Goal: Task Accomplishment & Management: Use online tool/utility

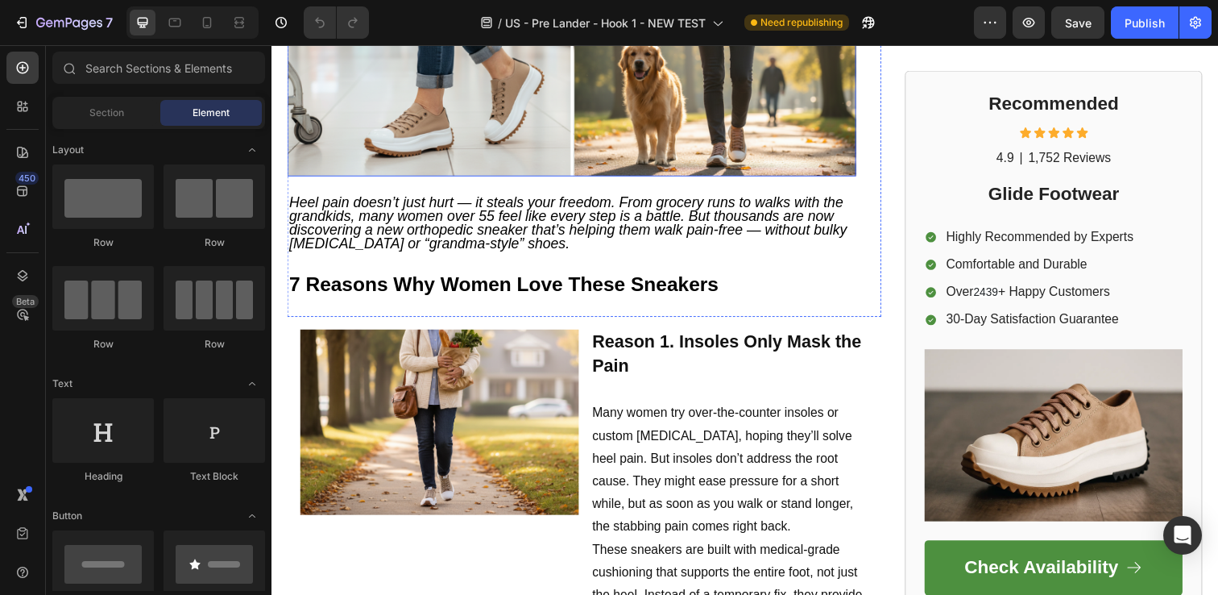
scroll to position [489, 0]
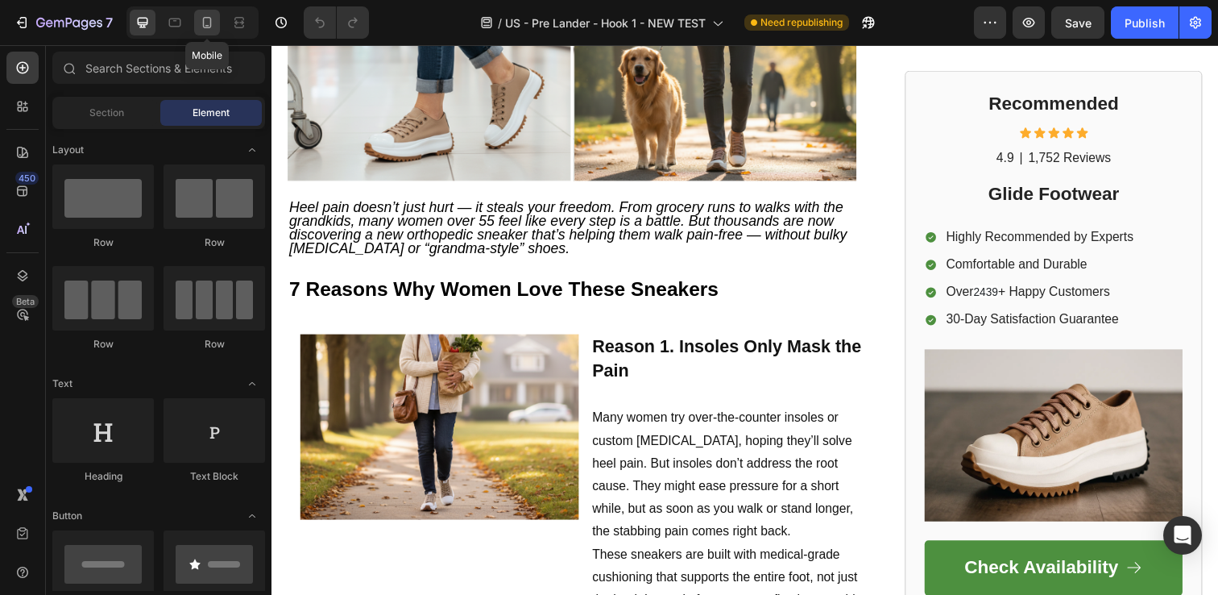
click at [213, 23] on icon at bounding box center [207, 23] width 16 height 16
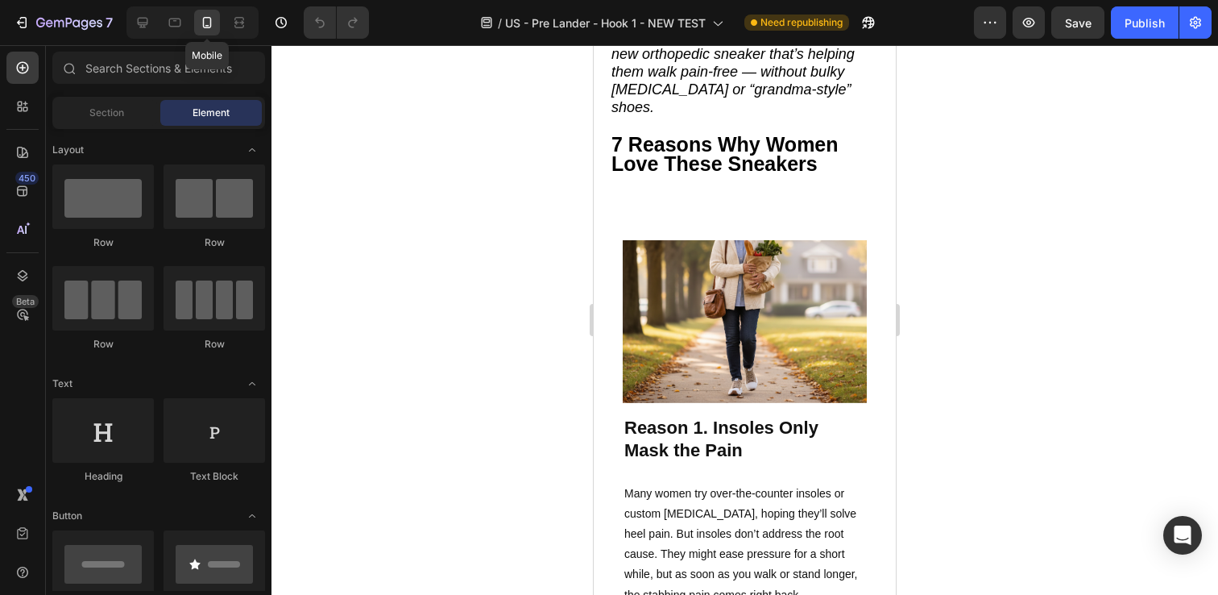
scroll to position [387, 0]
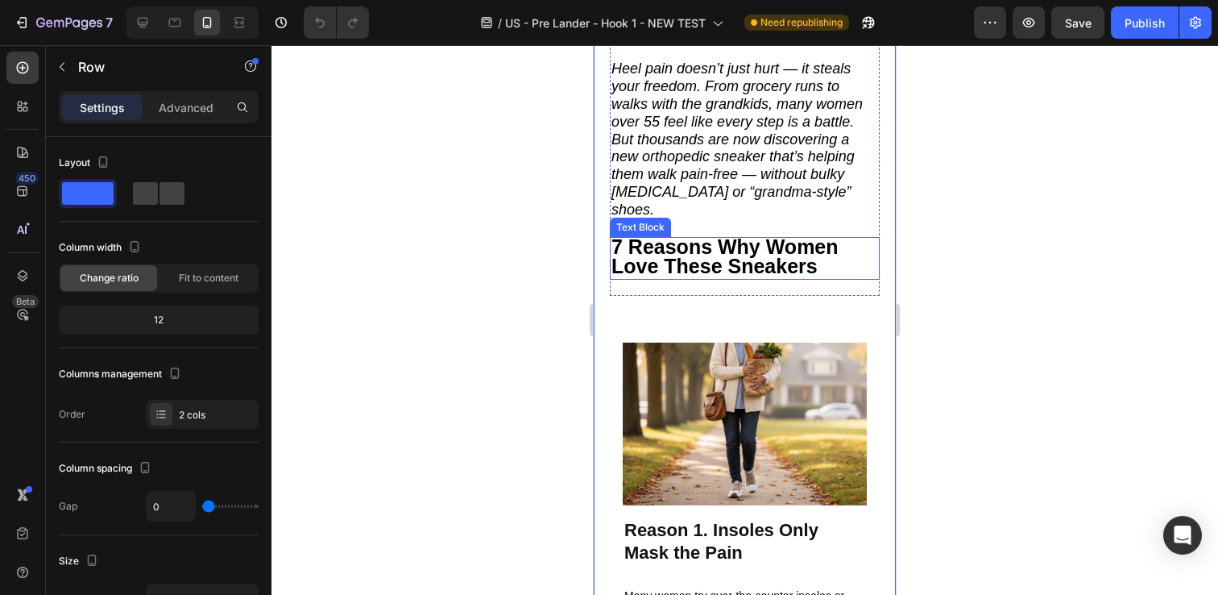
click at [714, 240] on strong "7 Reasons Why Women Love These Sneakers" at bounding box center [724, 256] width 227 height 43
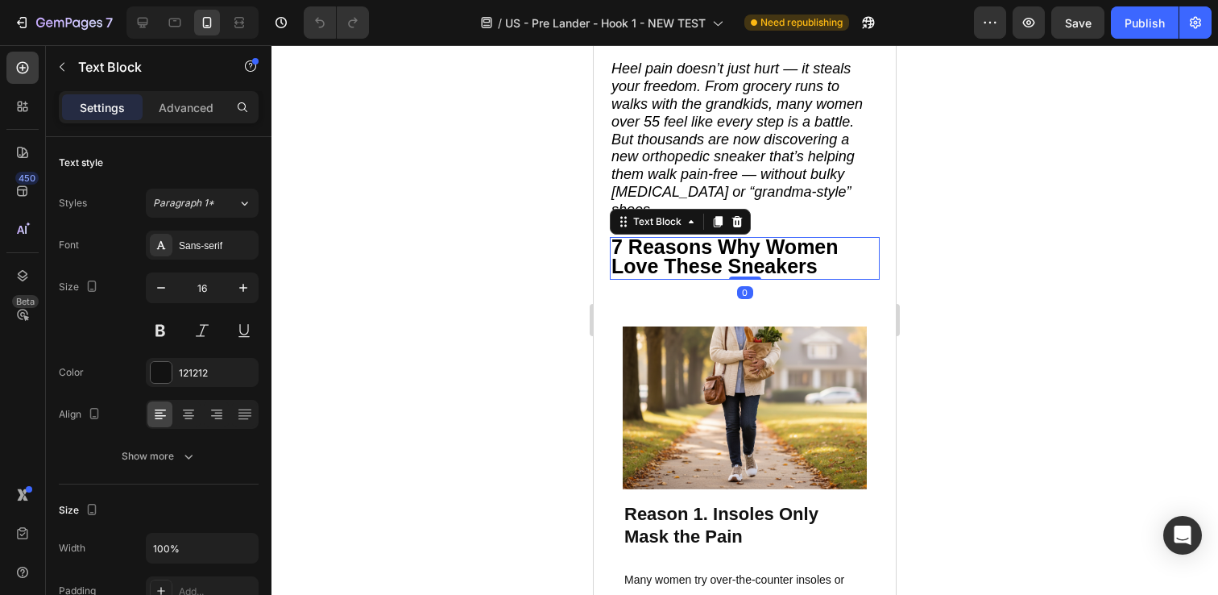
drag, startPoint x: 740, startPoint y: 265, endPoint x: 738, endPoint y: 241, distance: 24.2
click at [738, 241] on div "7 Reasons Why Women Love These Sneakers Text Block 0" at bounding box center [745, 259] width 270 height 44
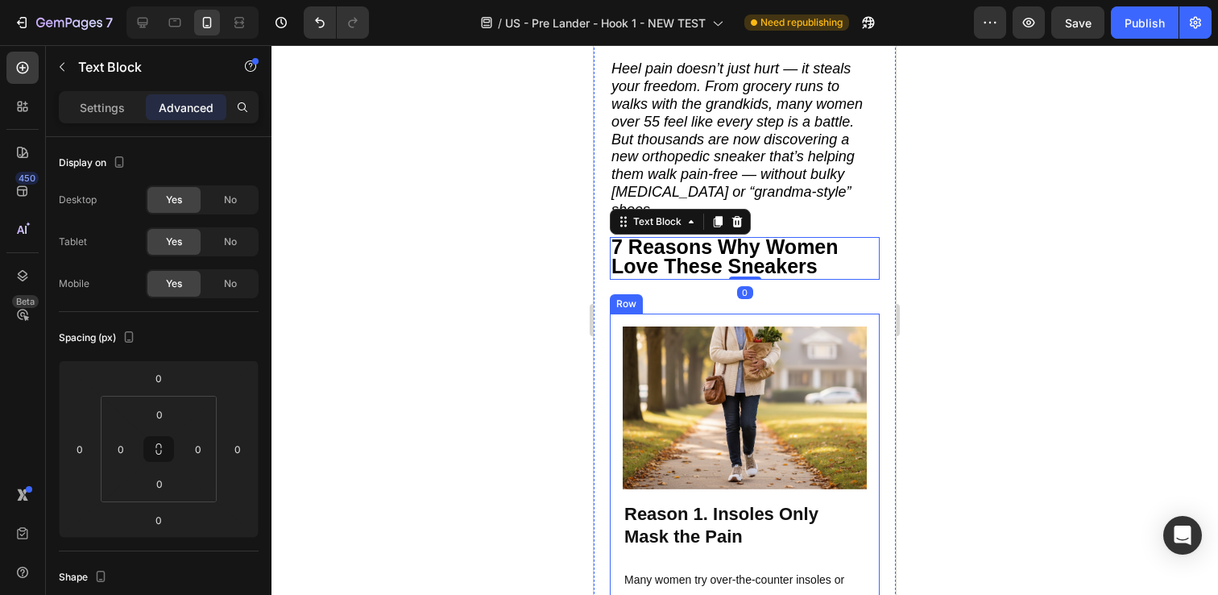
click at [758, 313] on div "Image Reason 1. Insoles Only Mask the Pain Many women try over-the-counter inso…" at bounding box center [745, 560] width 270 height 494
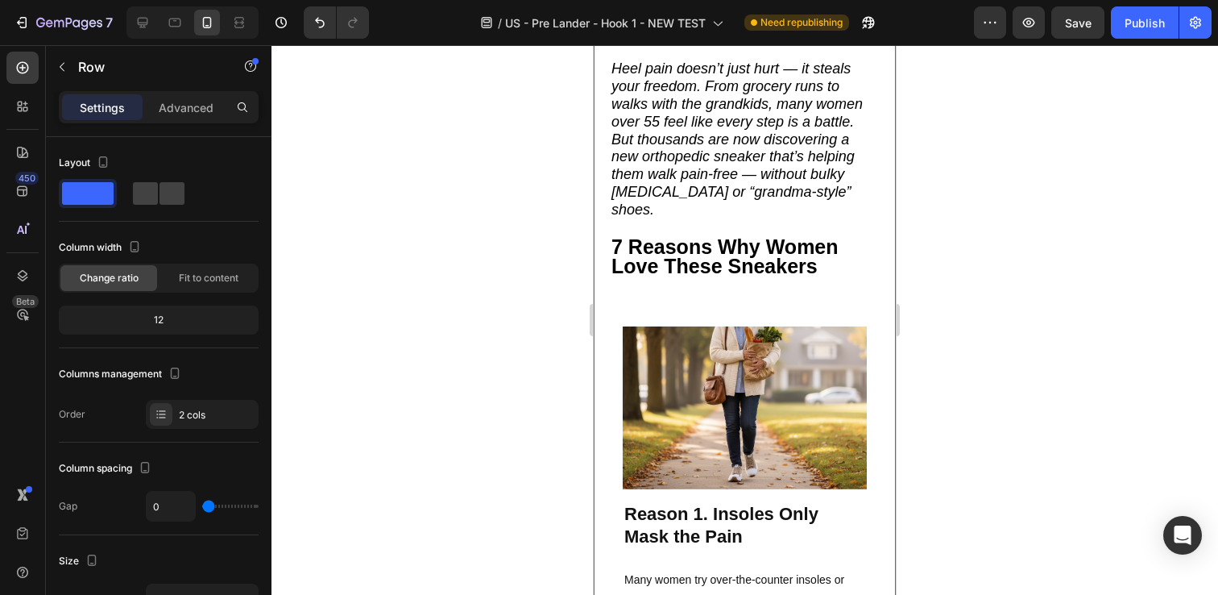
click at [742, 235] on strong "7 Reasons Why Women Love These Sneakers" at bounding box center [724, 256] width 227 height 43
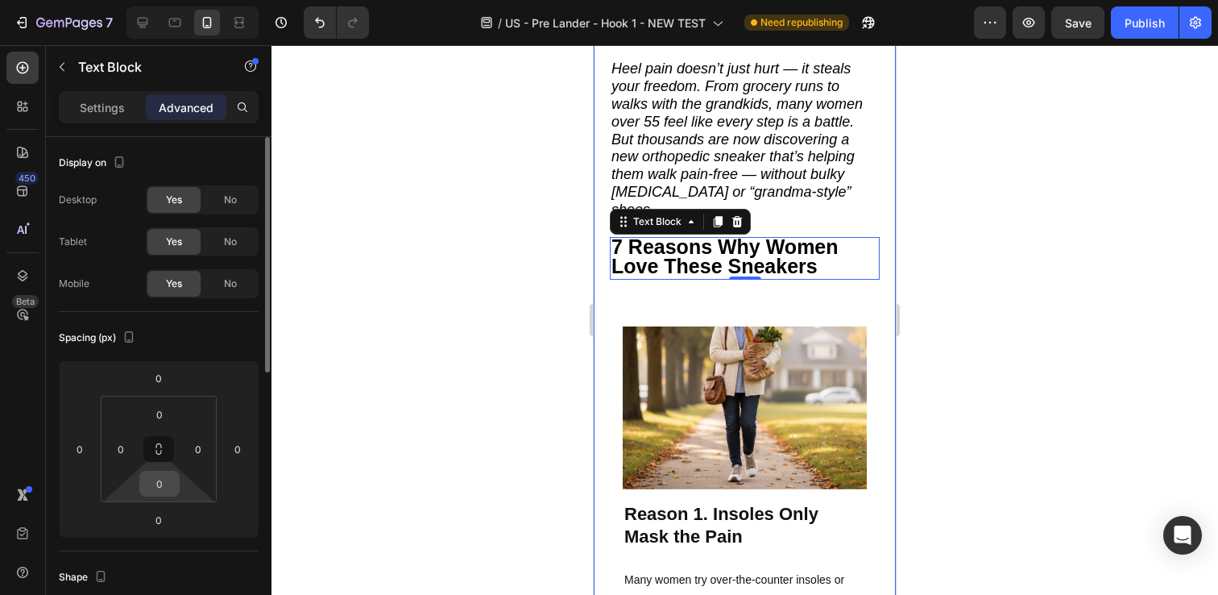
click at [162, 486] on input "0" at bounding box center [159, 483] width 32 height 24
type input "-"
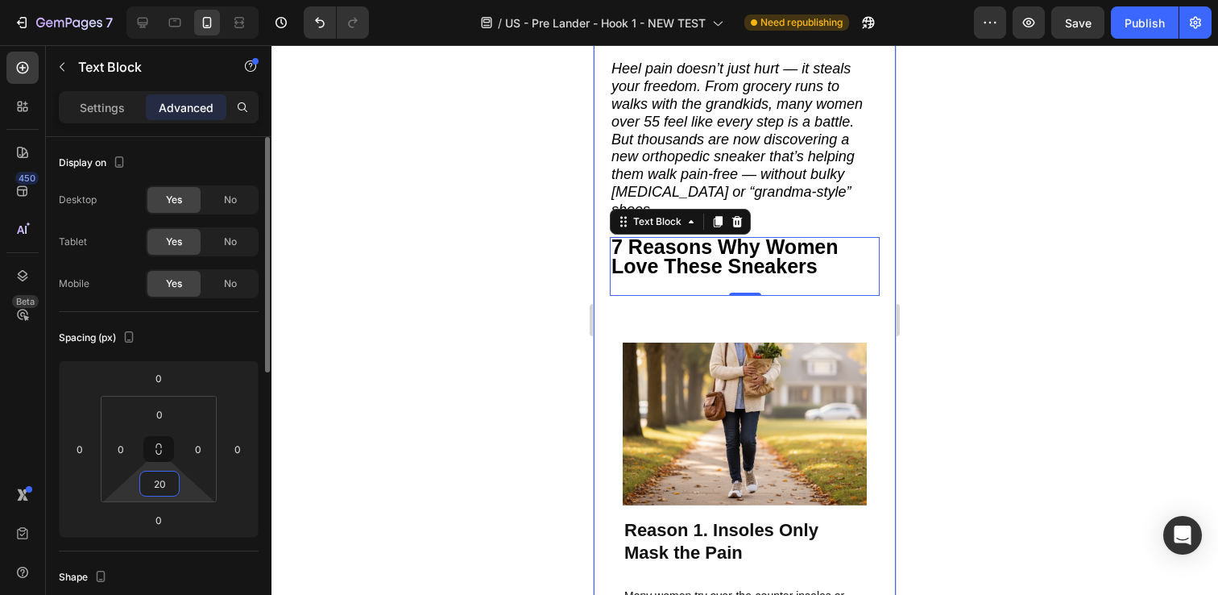
type input "2"
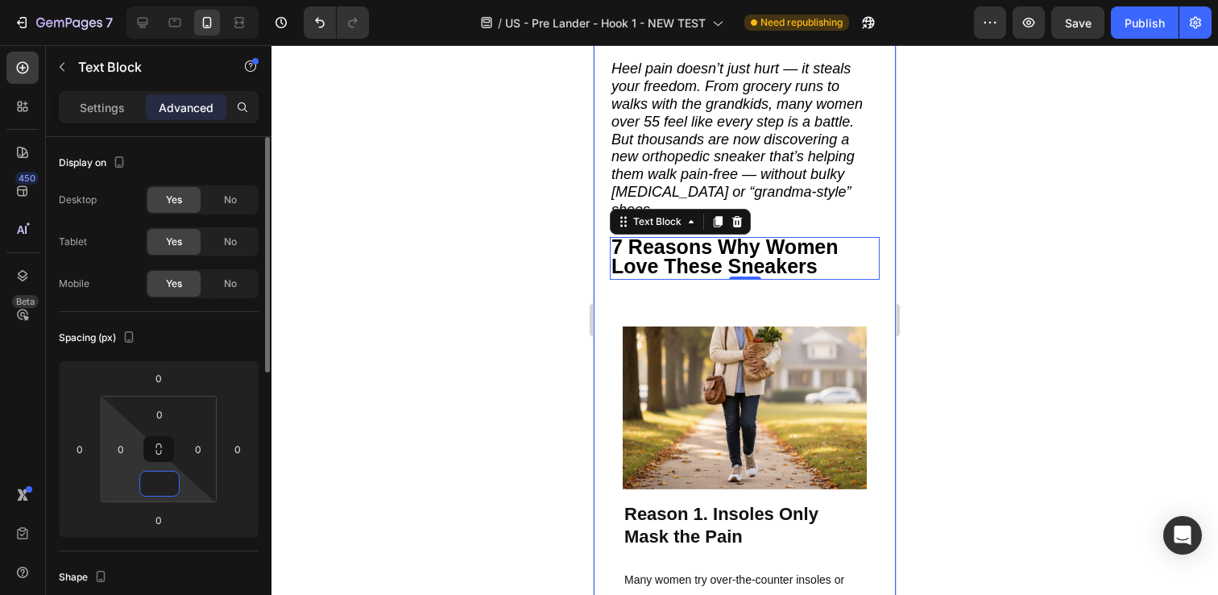
type input "0"
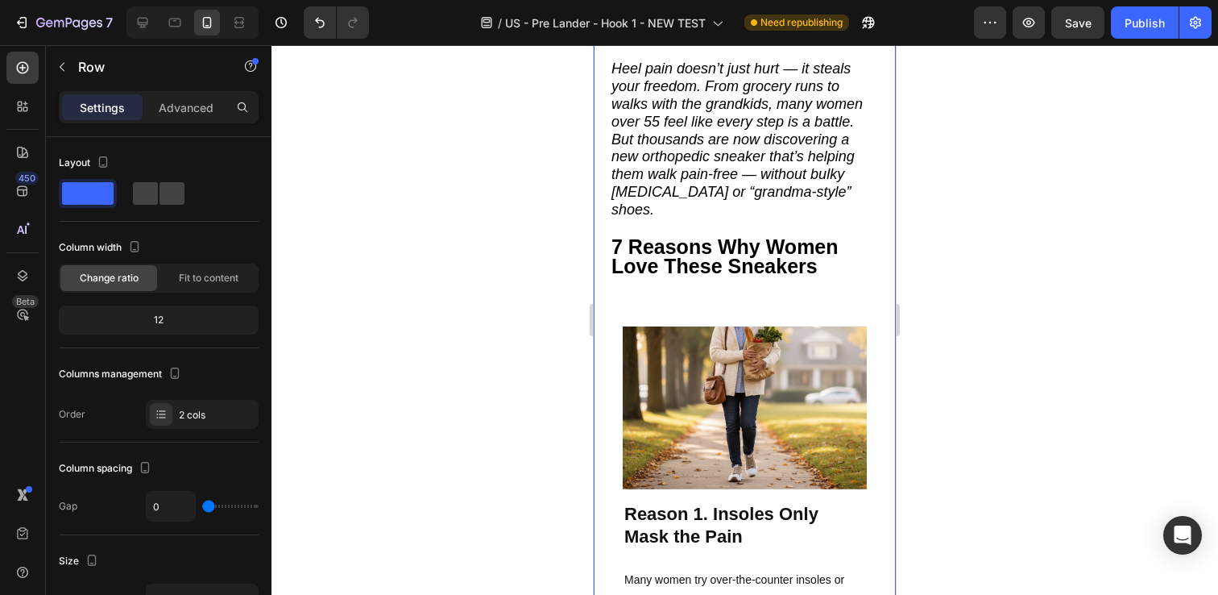
click at [733, 313] on div "Image Reason 1. Insoles Only Mask the Pain Many women try over-the-counter inso…" at bounding box center [745, 560] width 270 height 494
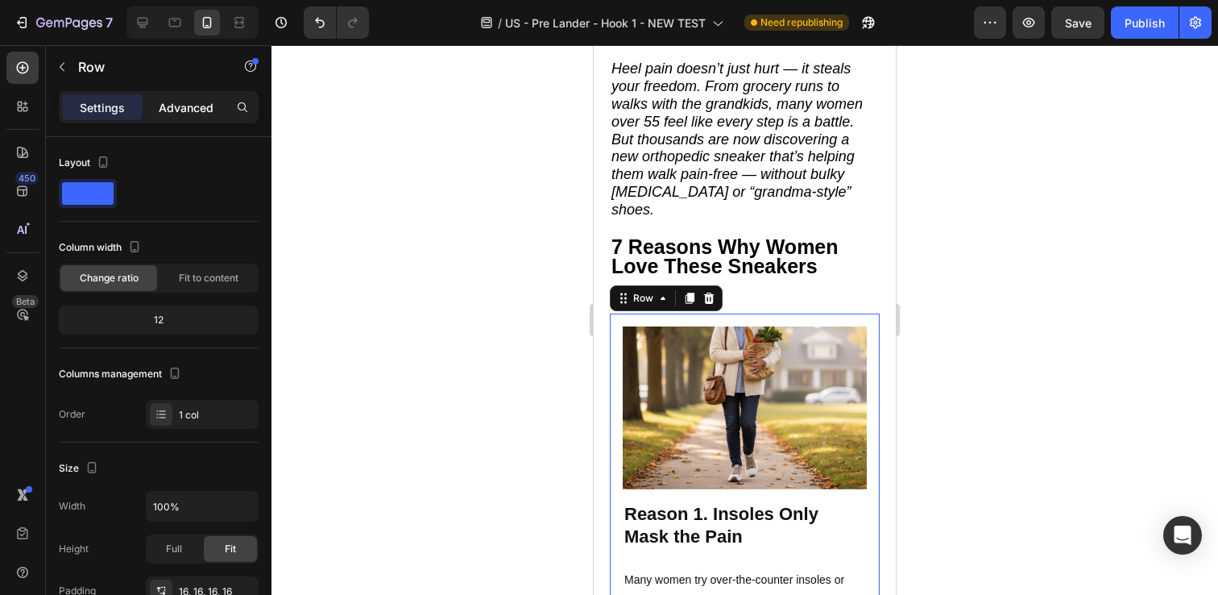
click at [204, 106] on p "Advanced" at bounding box center [186, 107] width 55 height 17
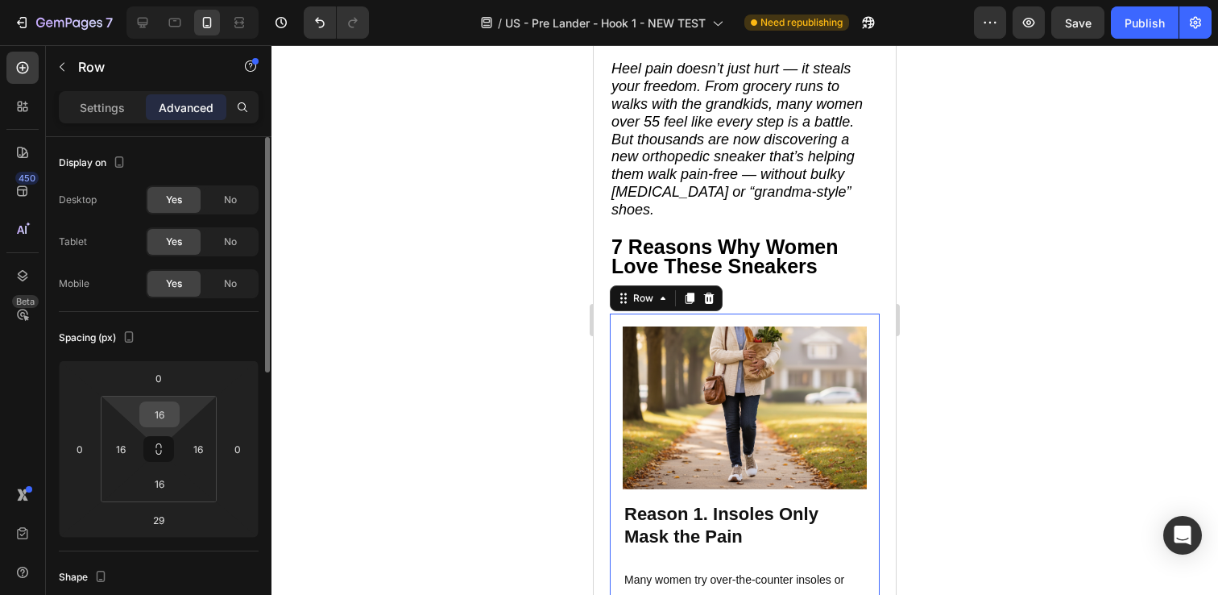
click at [159, 410] on input "16" at bounding box center [159, 414] width 32 height 24
type input "0"
type input "1"
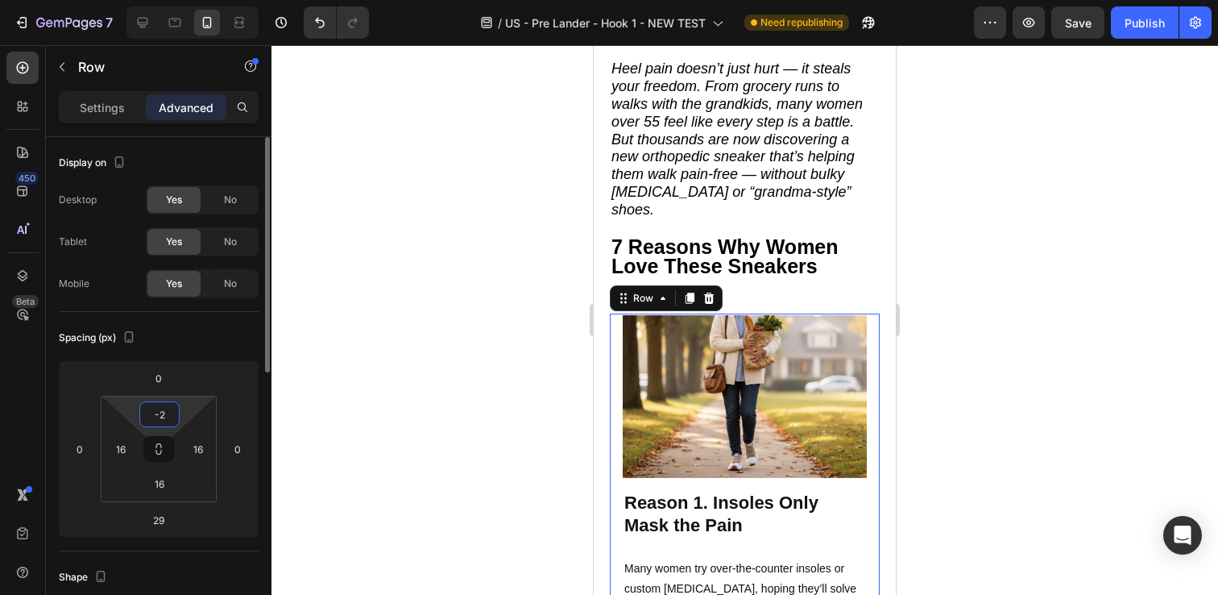
type input "-"
type input "0"
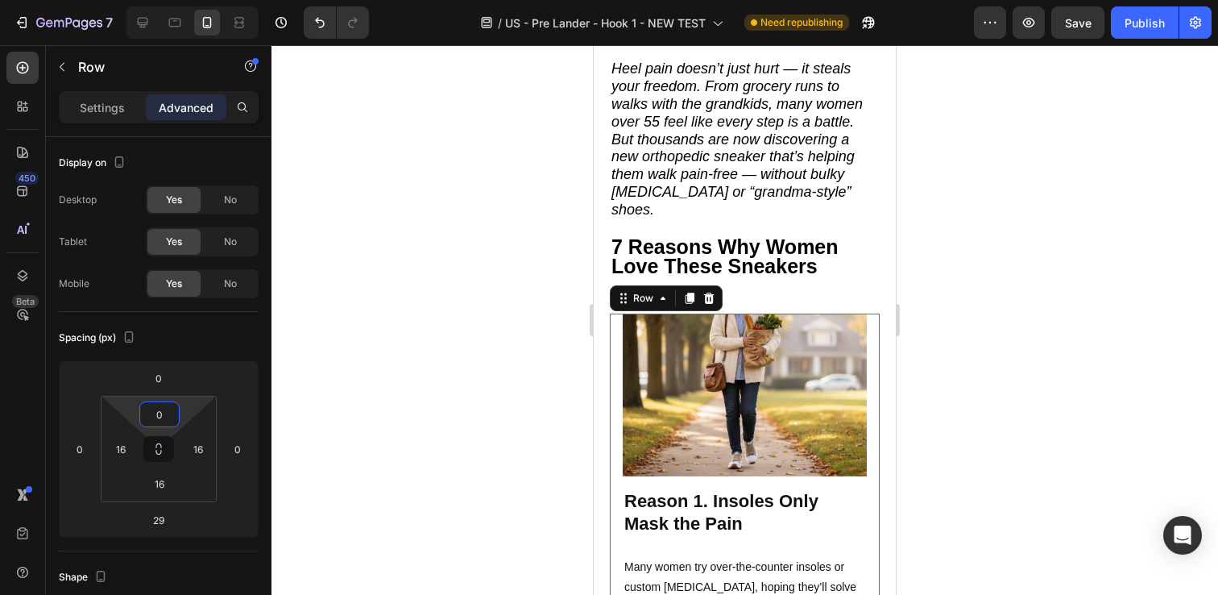
click at [343, 392] on div at bounding box center [744, 319] width 947 height 549
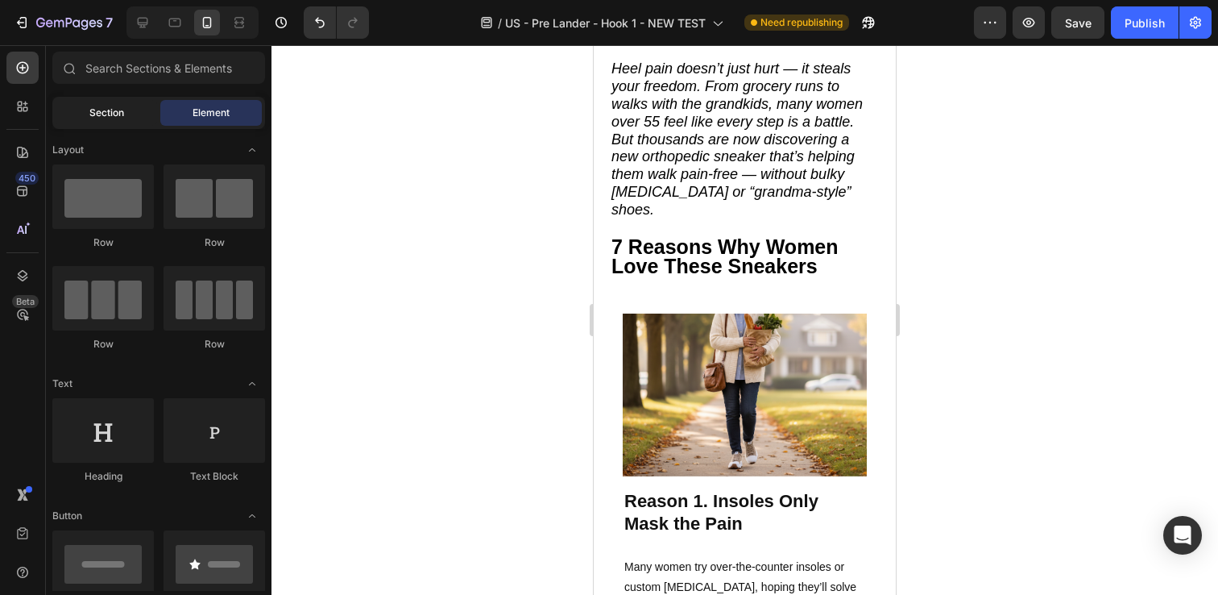
click at [113, 102] on div "Section" at bounding box center [107, 113] width 102 height 26
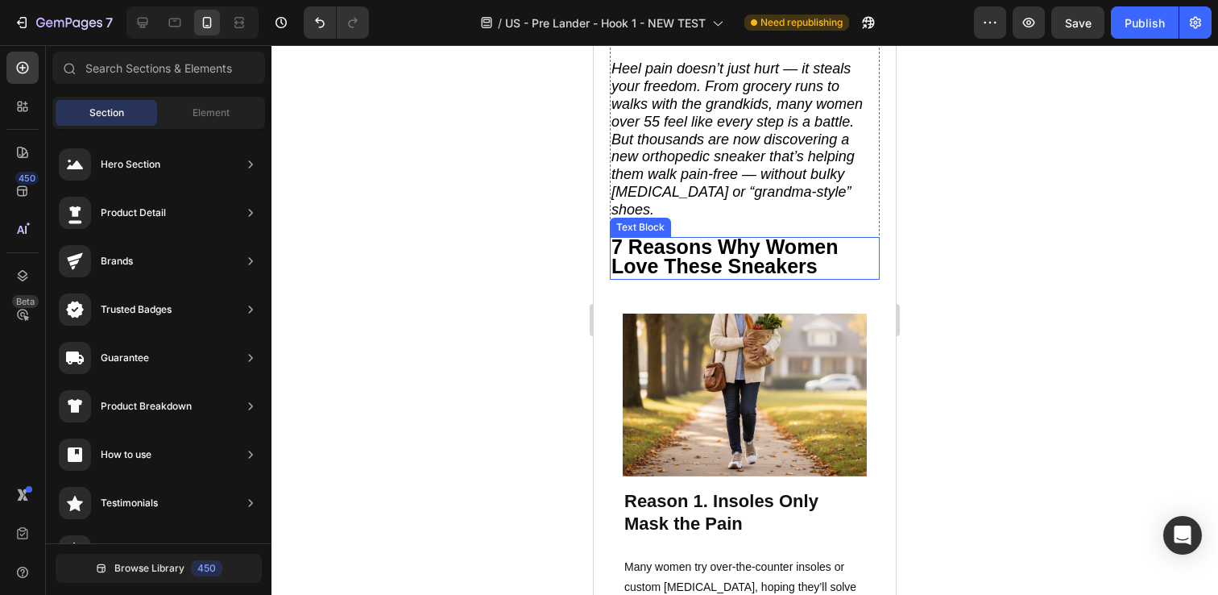
click at [723, 235] on strong "7 Reasons Why Women Love These Sneakers" at bounding box center [724, 256] width 227 height 43
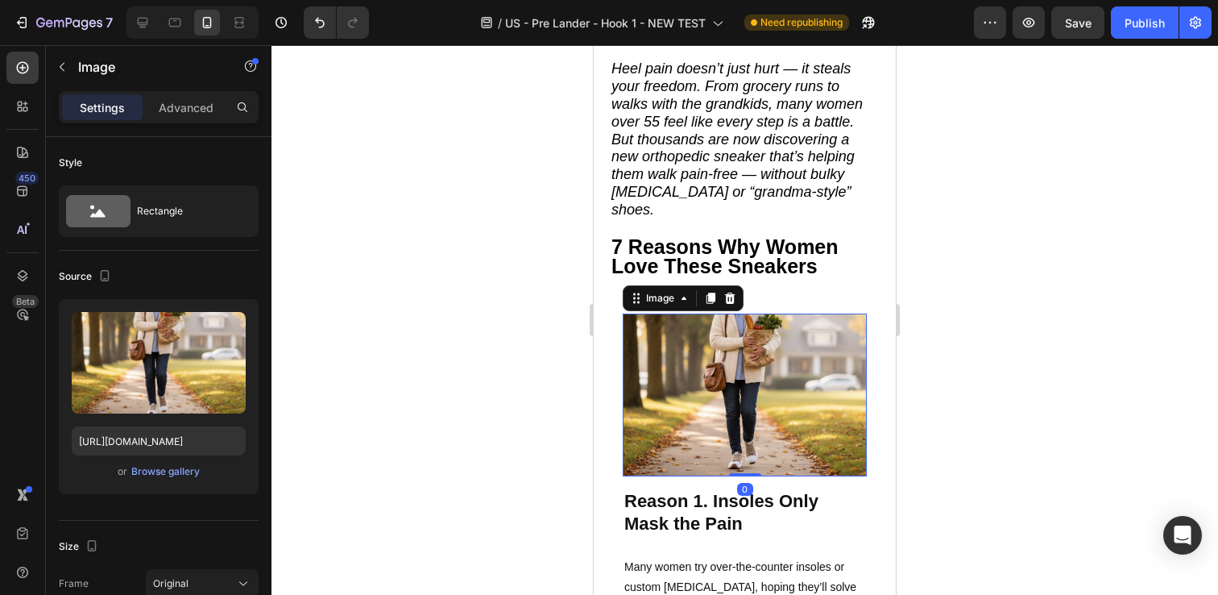
click at [711, 313] on img at bounding box center [745, 394] width 244 height 163
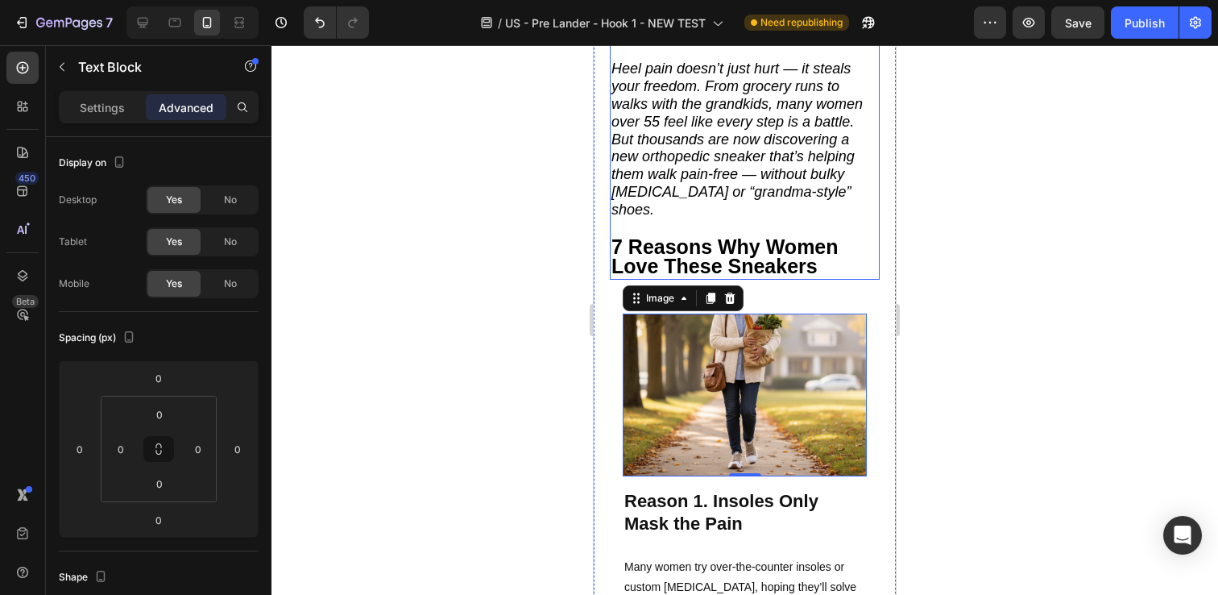
click at [758, 235] on strong "7 Reasons Why Women Love These Sneakers" at bounding box center [724, 256] width 227 height 43
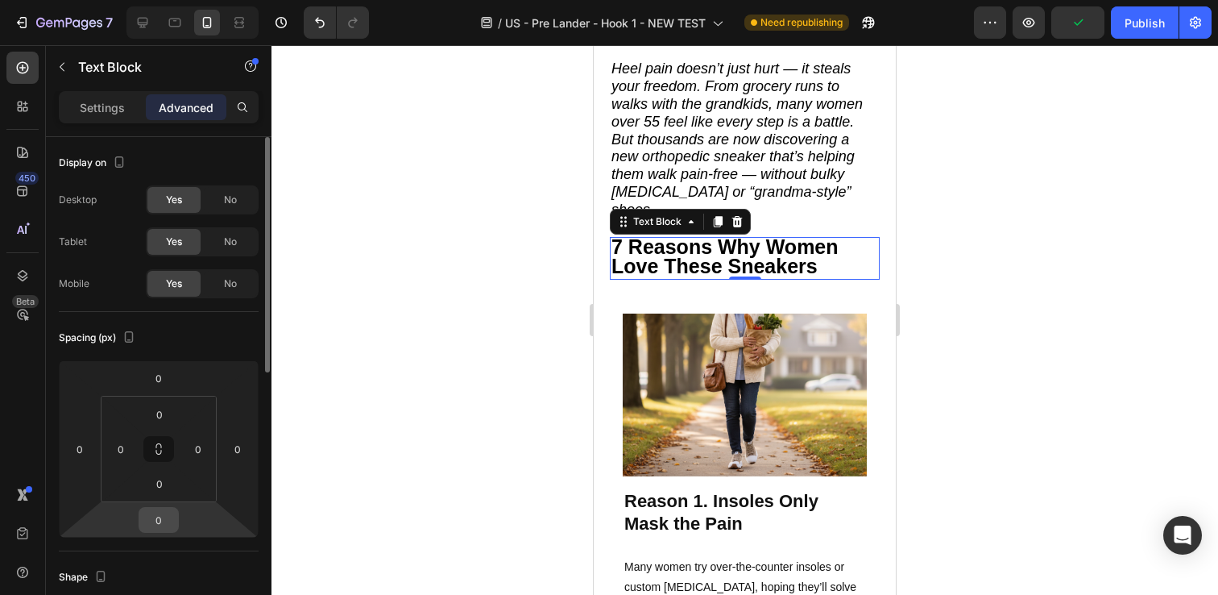
click at [155, 525] on input "0" at bounding box center [159, 520] width 32 height 24
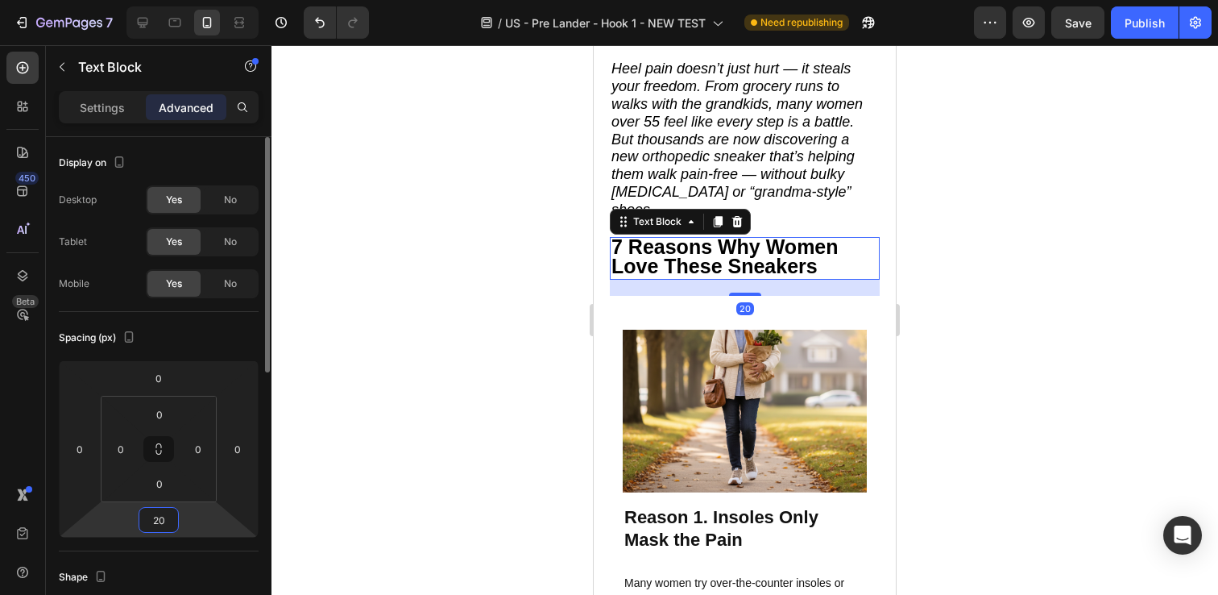
type input "2"
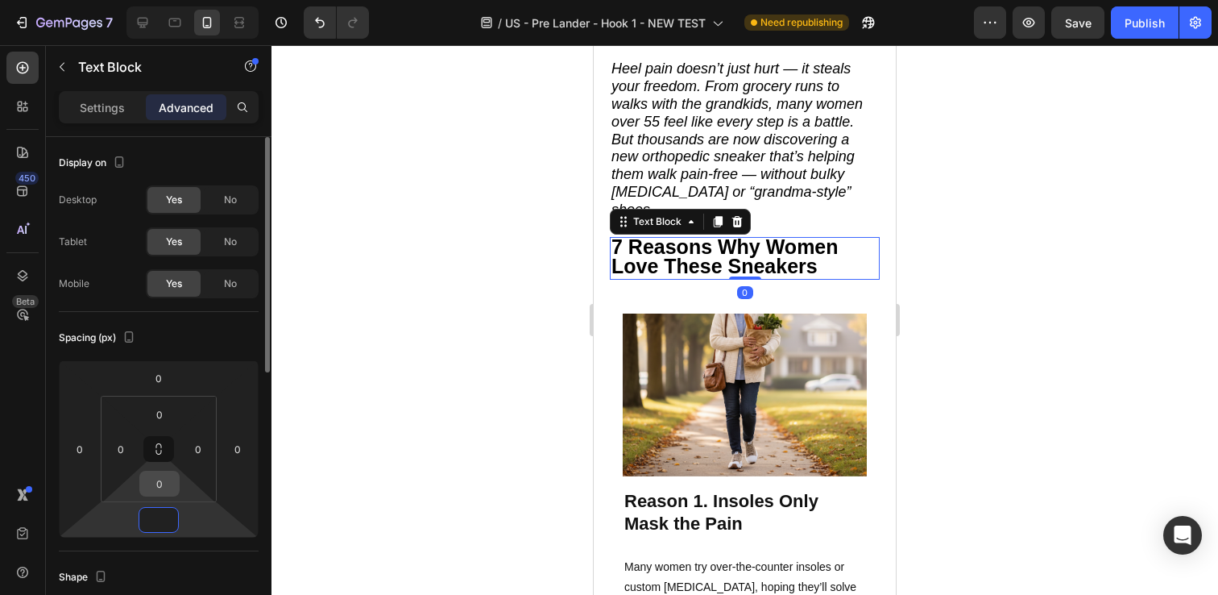
click at [160, 487] on input "0" at bounding box center [159, 483] width 32 height 24
type input "0"
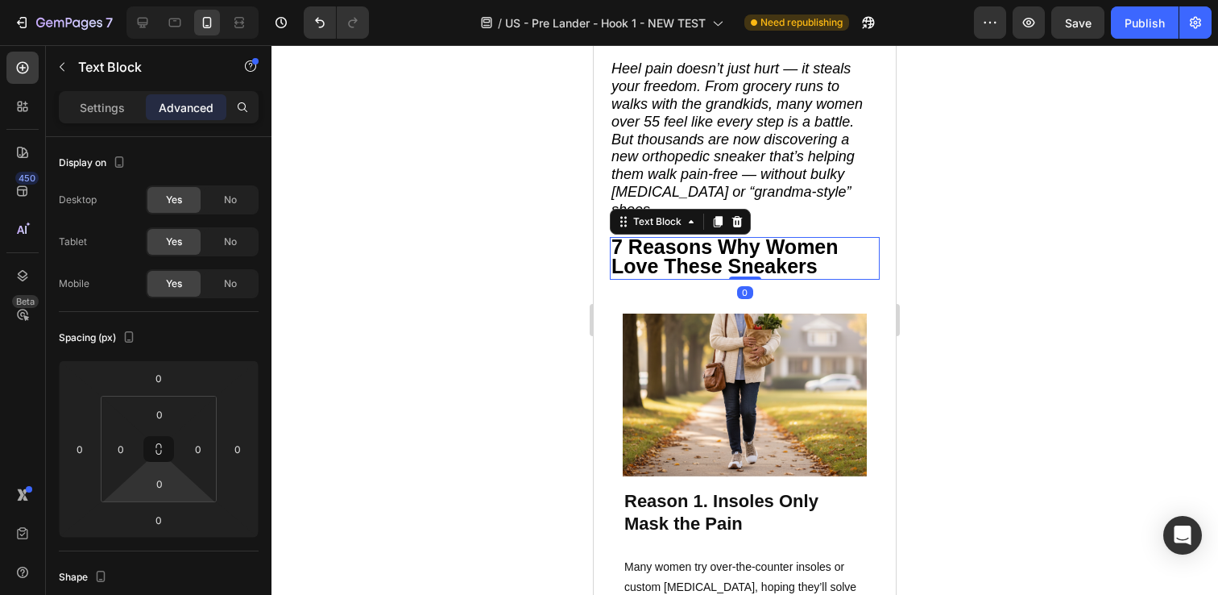
click at [389, 422] on div at bounding box center [744, 319] width 947 height 549
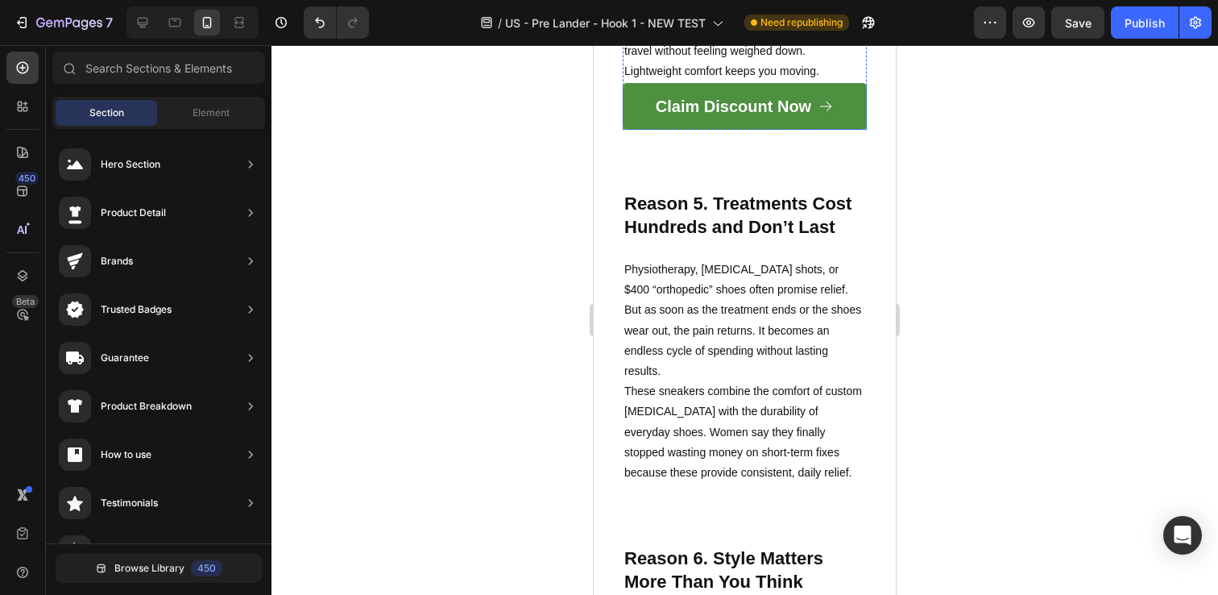
scroll to position [2332, 0]
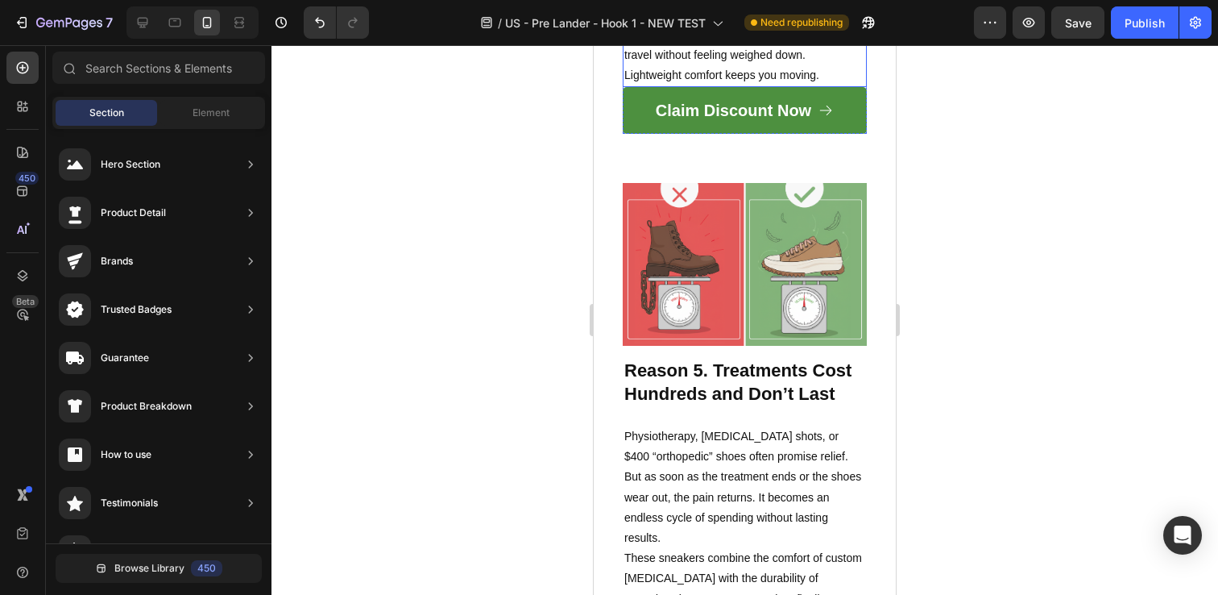
click at [752, 85] on p "These sneakers are ultra-light, so you can wear them all day without fatigue. W…" at bounding box center [744, 35] width 241 height 102
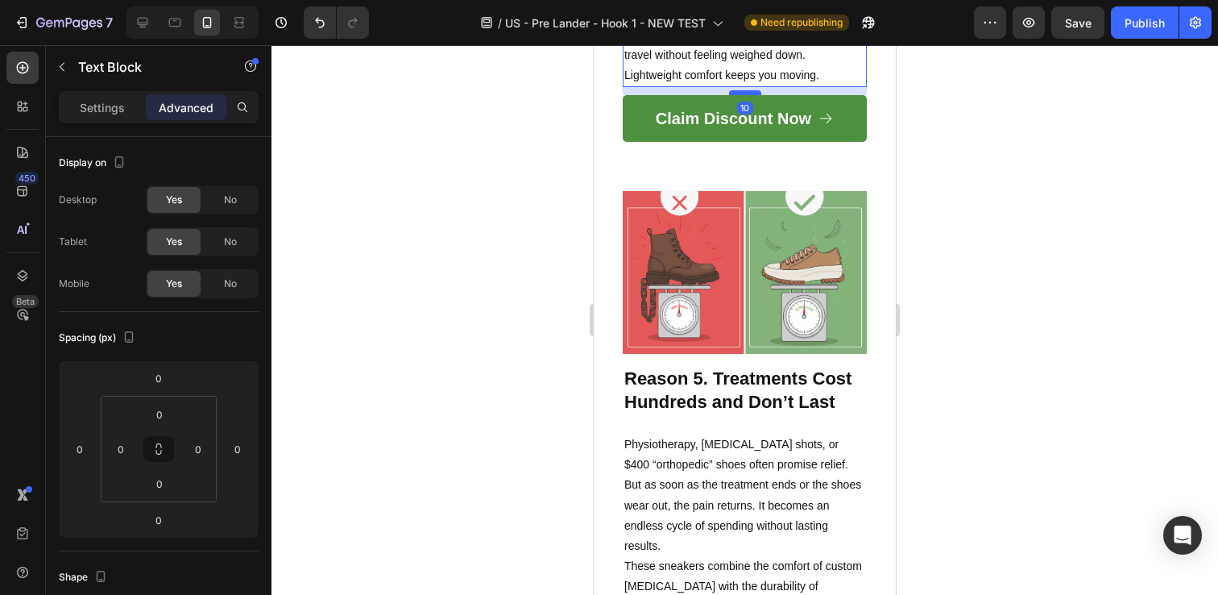
drag, startPoint x: 730, startPoint y: 363, endPoint x: 732, endPoint y: 371, distance: 8.4
click at [732, 95] on div at bounding box center [745, 92] width 32 height 5
type input "10"
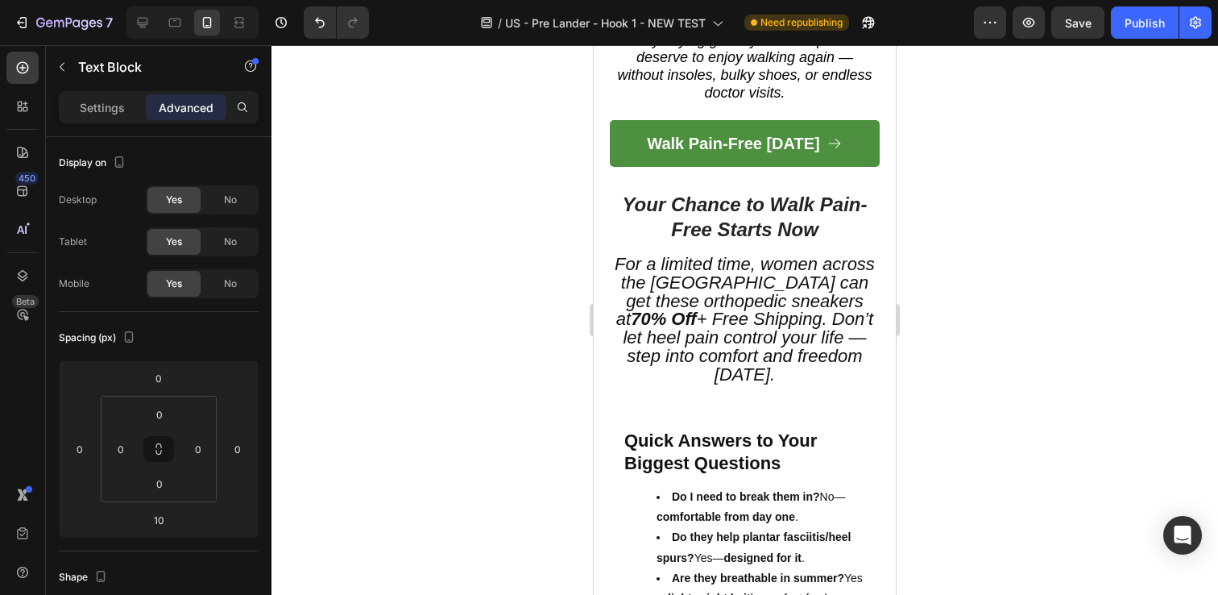
scroll to position [4040, 0]
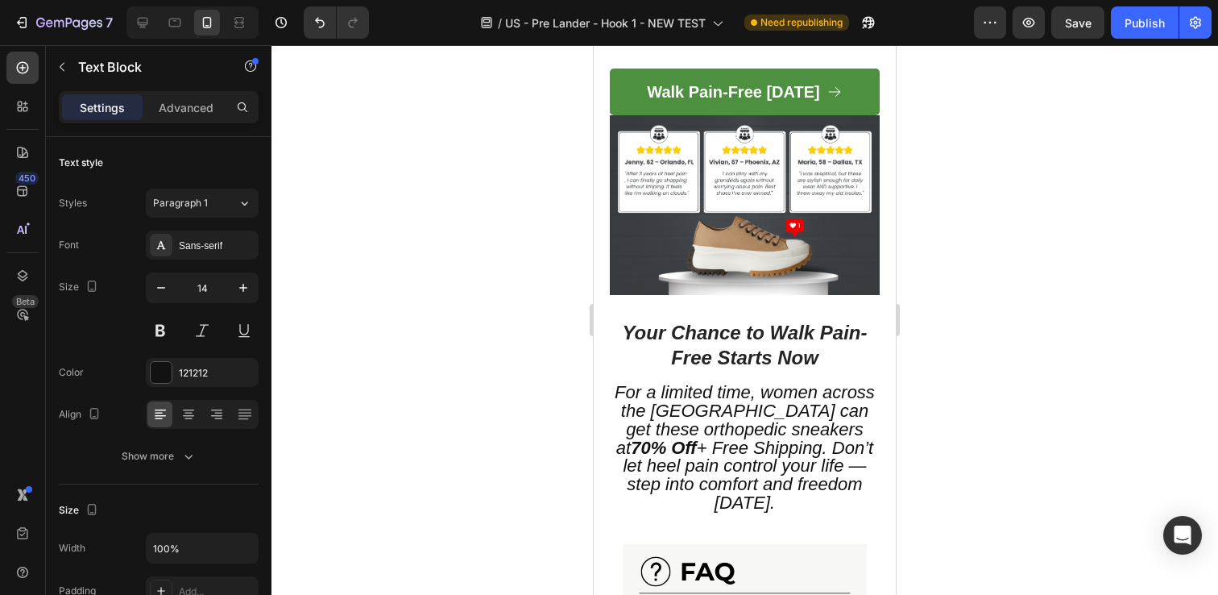
drag, startPoint x: 745, startPoint y: 194, endPoint x: 744, endPoint y: 202, distance: 8.2
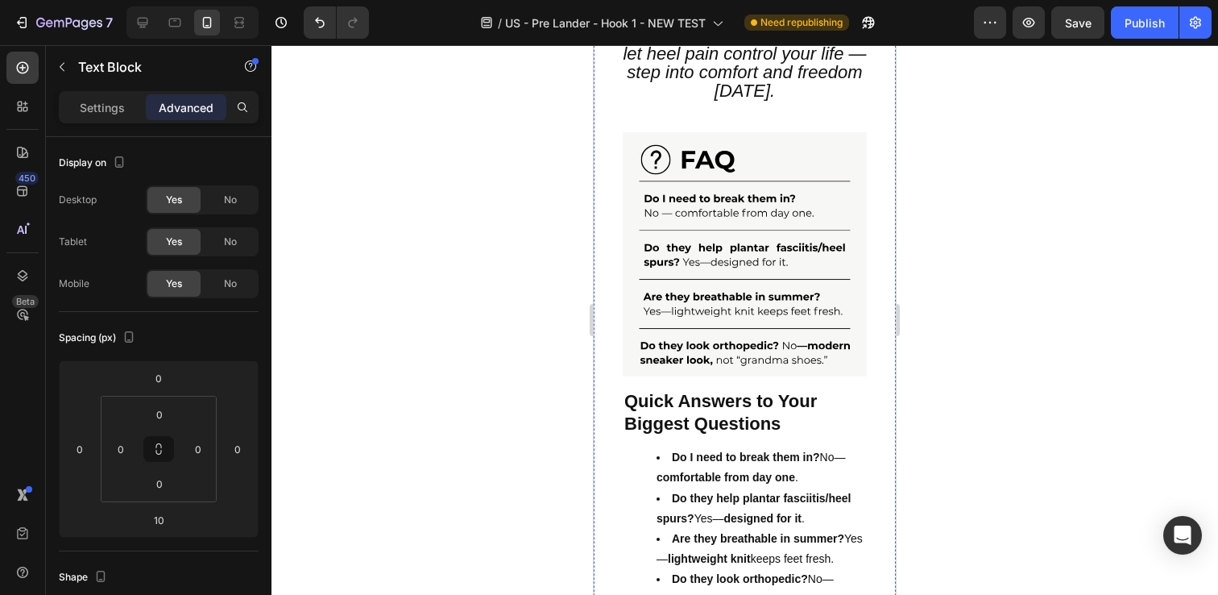
scroll to position [4446, 0]
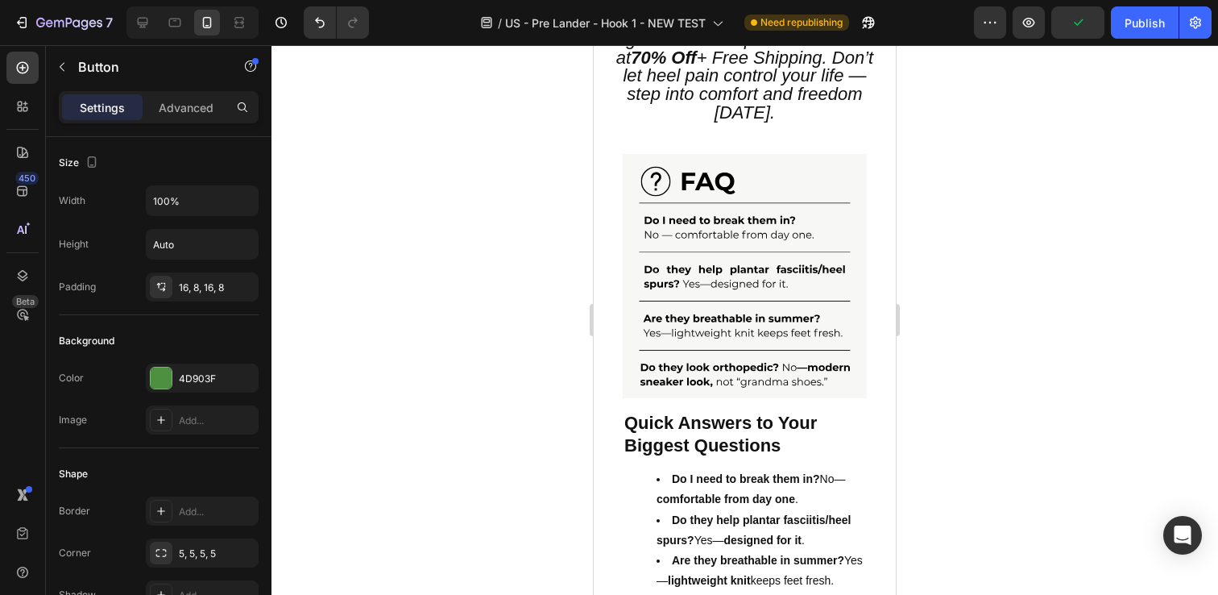
drag, startPoint x: 737, startPoint y: 292, endPoint x: 738, endPoint y: 308, distance: 16.1
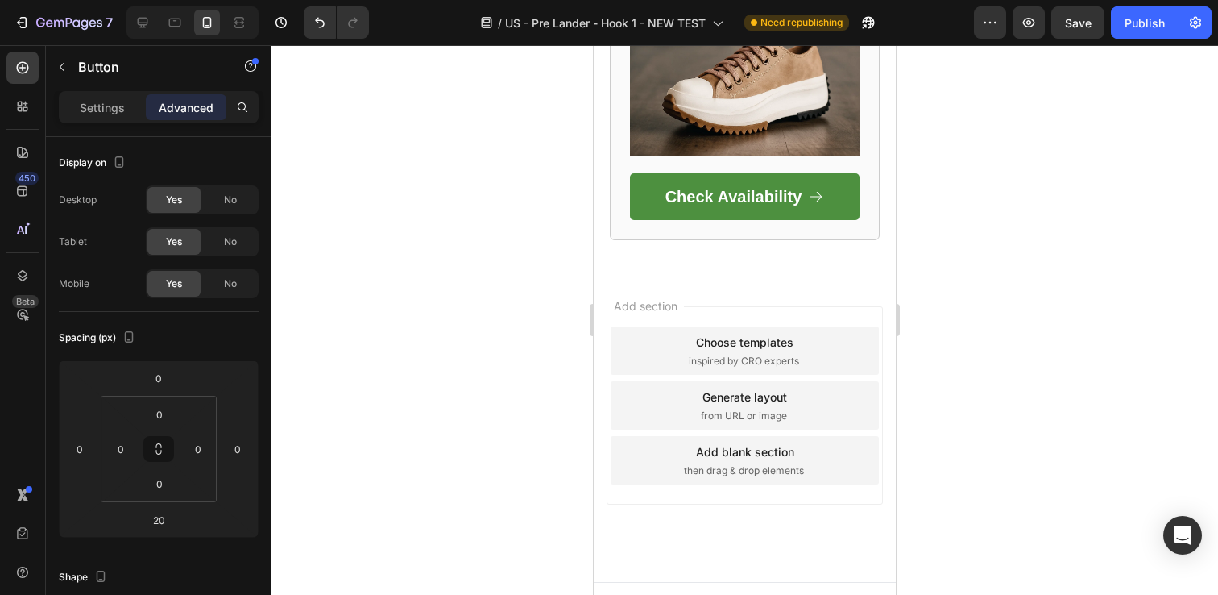
scroll to position [5400, 0]
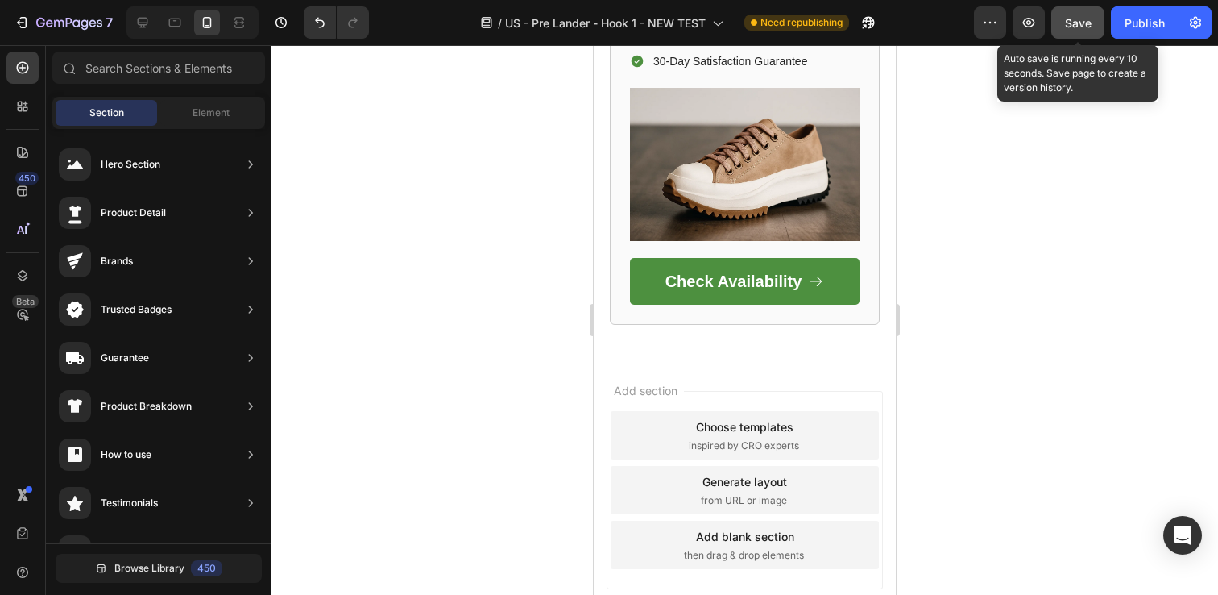
click at [1088, 23] on span "Save" at bounding box center [1078, 23] width 27 height 14
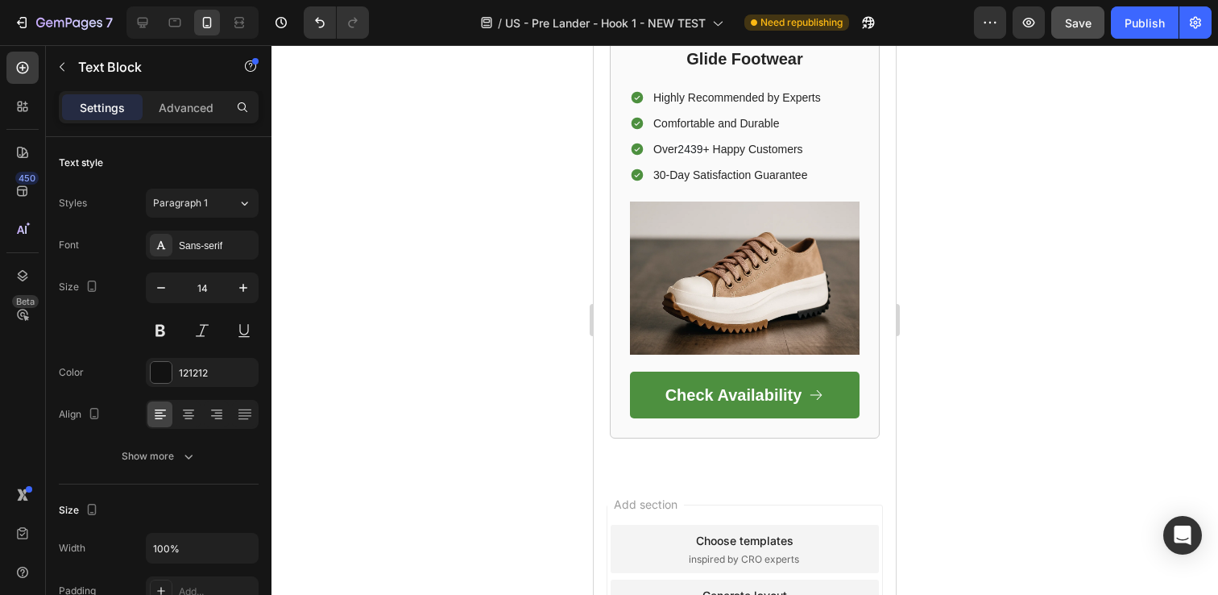
scroll to position [5281, 0]
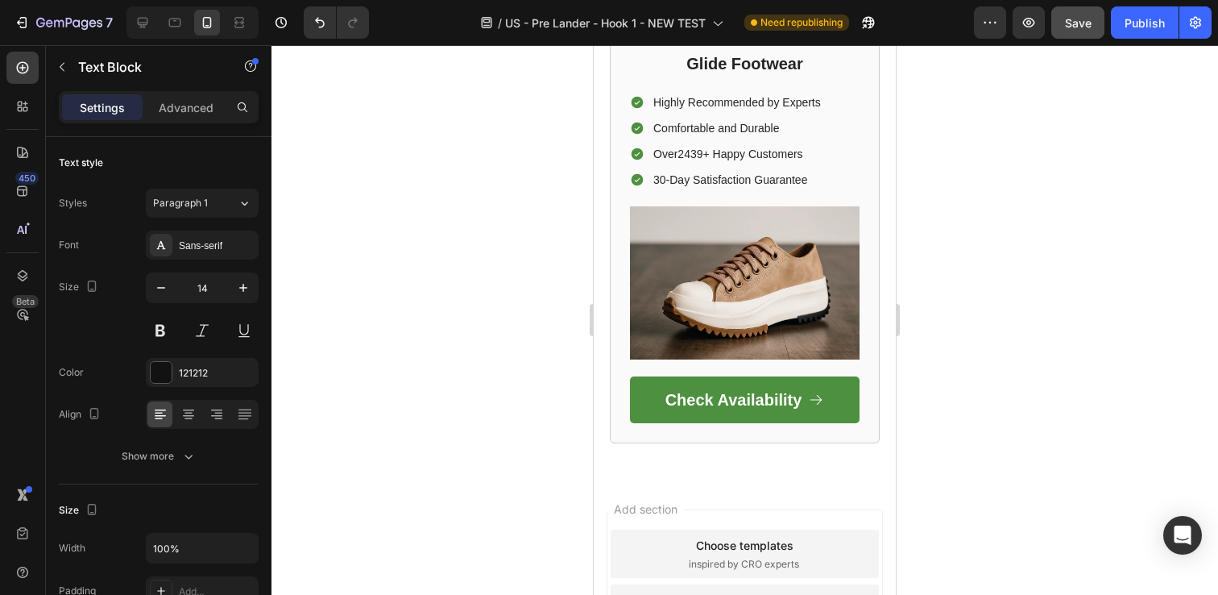
drag, startPoint x: 825, startPoint y: 189, endPoint x: 829, endPoint y: 205, distance: 16.6
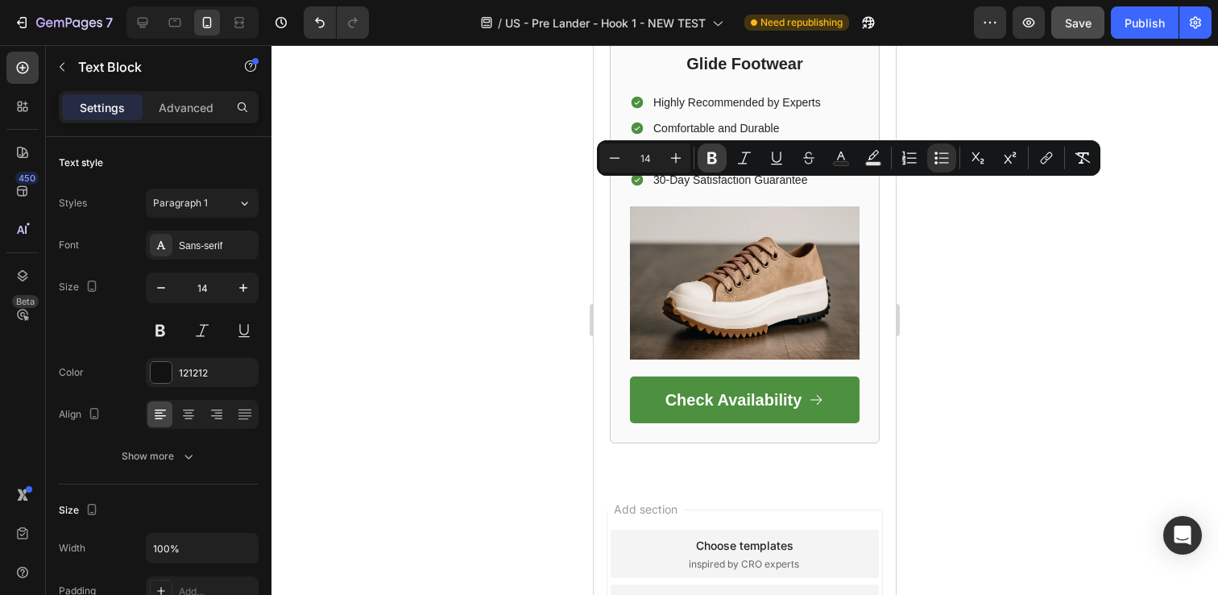
click at [716, 161] on icon "Editor contextual toolbar" at bounding box center [712, 158] width 10 height 12
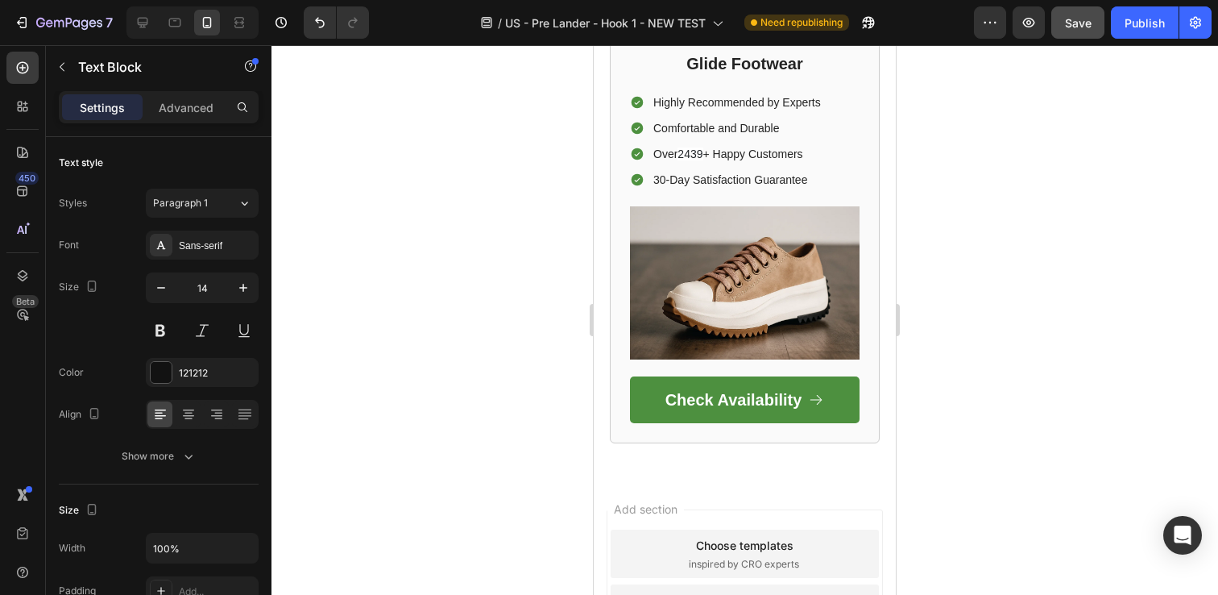
drag, startPoint x: 824, startPoint y: 189, endPoint x: 830, endPoint y: 202, distance: 14.1
drag, startPoint x: 811, startPoint y: 208, endPoint x: 823, endPoint y: 191, distance: 20.8
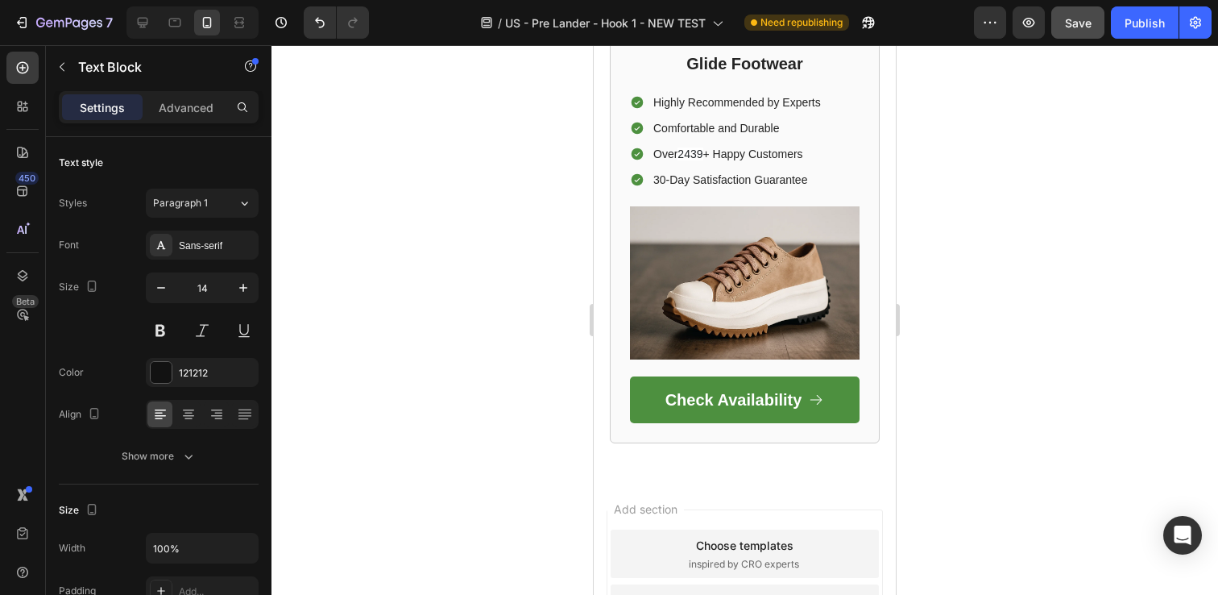
click at [166, 324] on button at bounding box center [160, 330] width 29 height 29
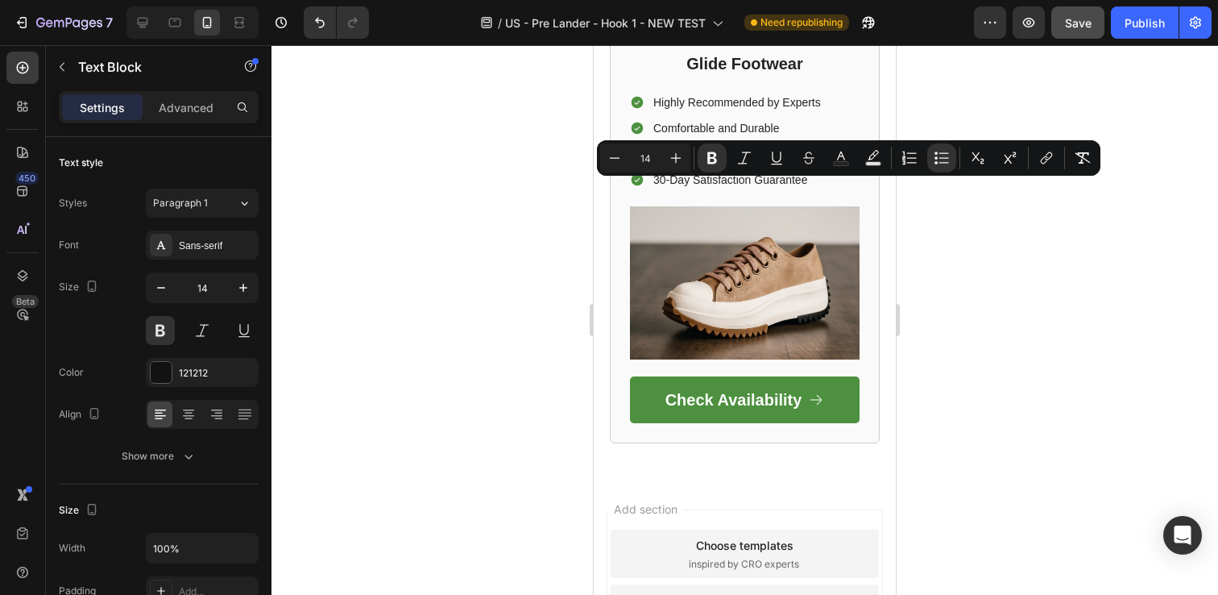
drag, startPoint x: 823, startPoint y: 190, endPoint x: 830, endPoint y: 202, distance: 13.7
click at [712, 160] on icon "Editor contextual toolbar" at bounding box center [712, 158] width 16 height 16
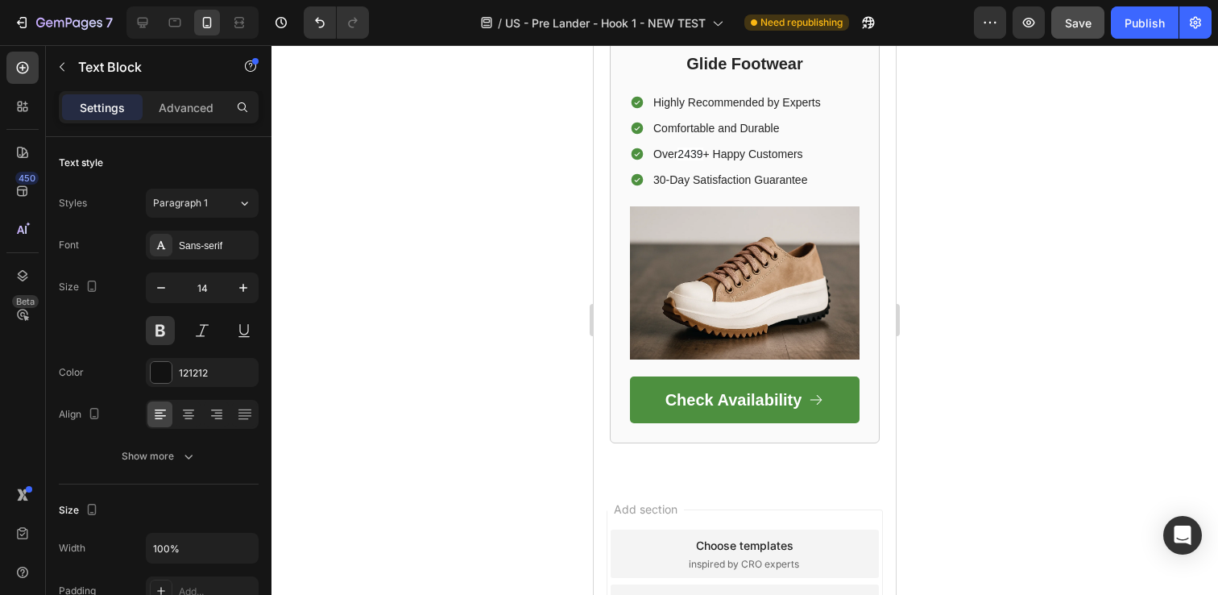
drag, startPoint x: 798, startPoint y: 211, endPoint x: 823, endPoint y: 193, distance: 30.6
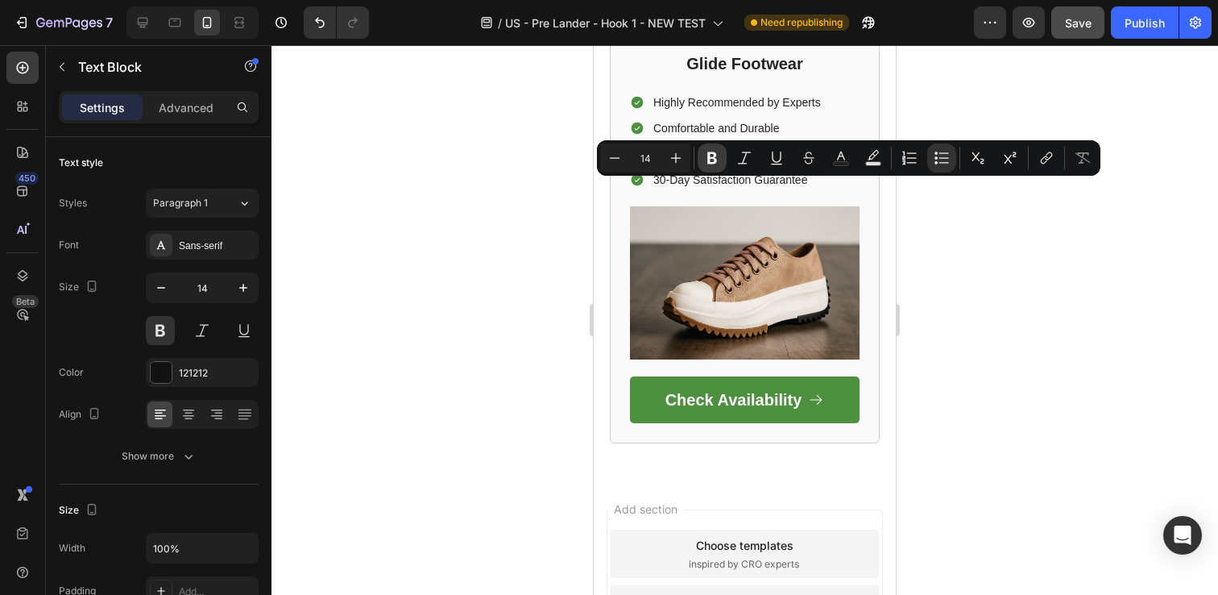
click at [714, 158] on icon "Editor contextual toolbar" at bounding box center [712, 158] width 10 height 12
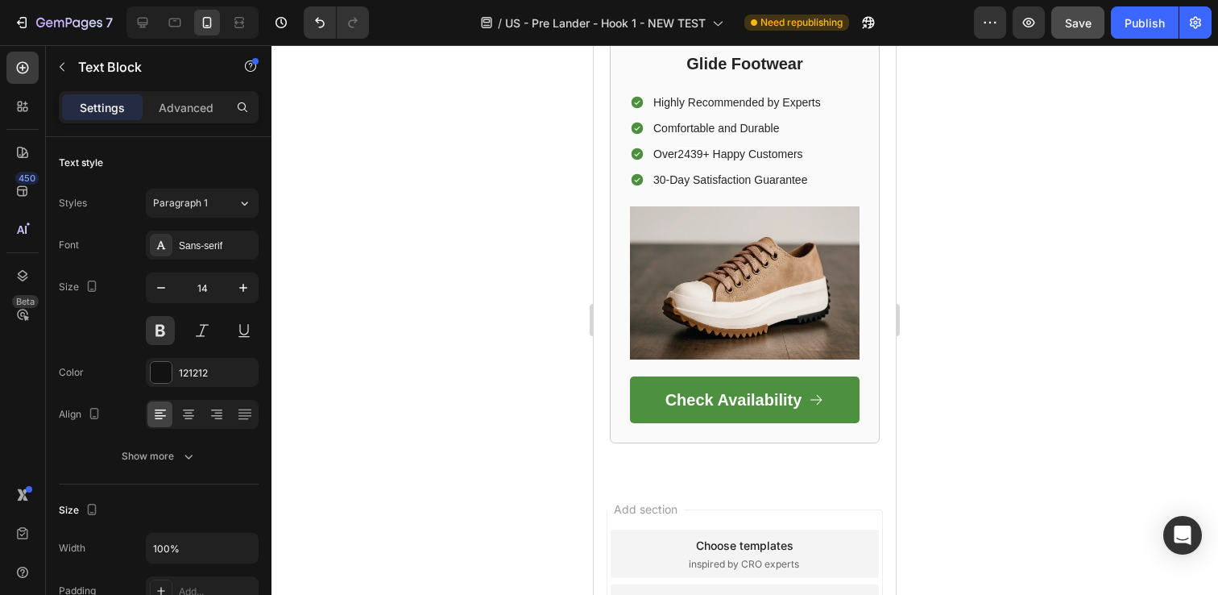
drag, startPoint x: 697, startPoint y: 363, endPoint x: 653, endPoint y: 195, distance: 173.3
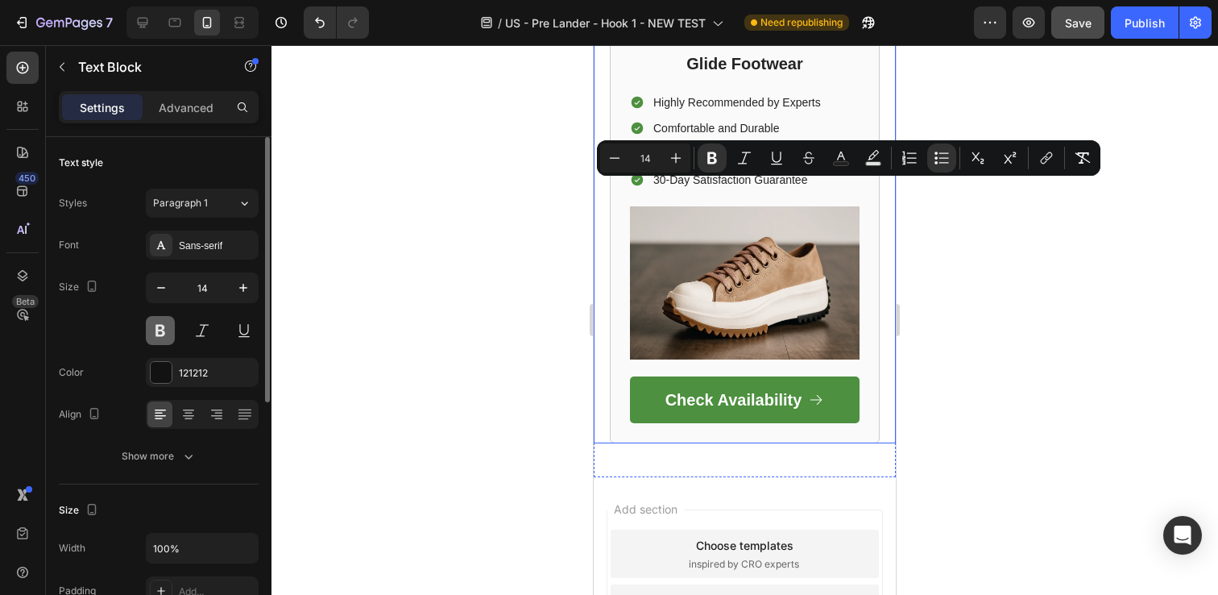
click at [165, 328] on button at bounding box center [160, 330] width 29 height 29
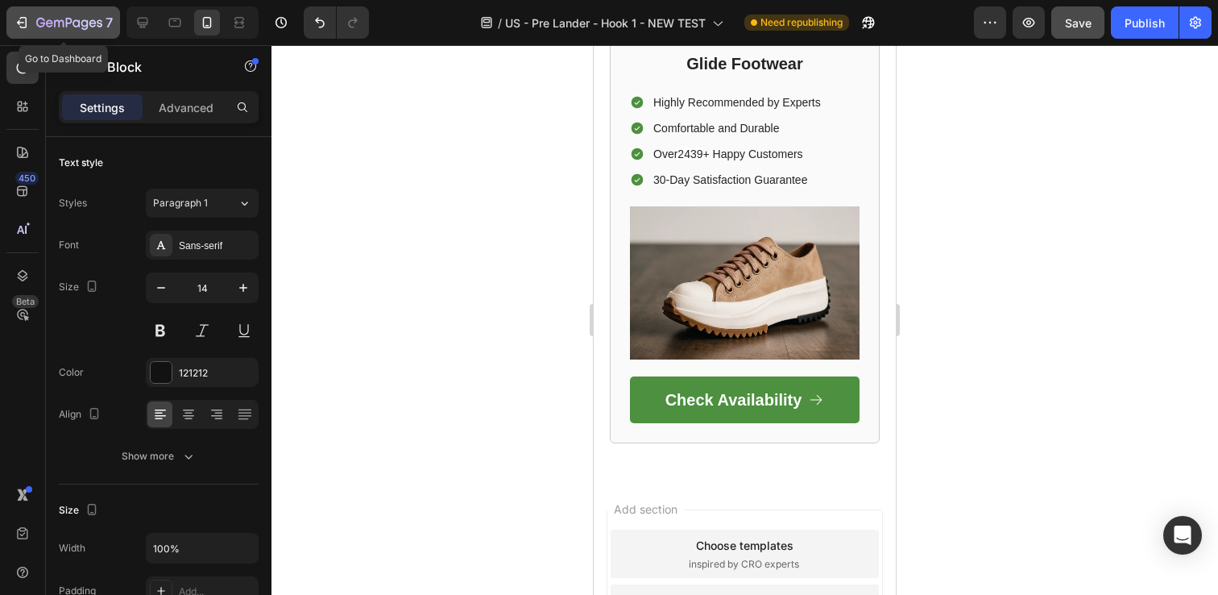
click at [28, 25] on icon "button" at bounding box center [22, 23] width 16 height 16
